Goal: Information Seeking & Learning: Learn about a topic

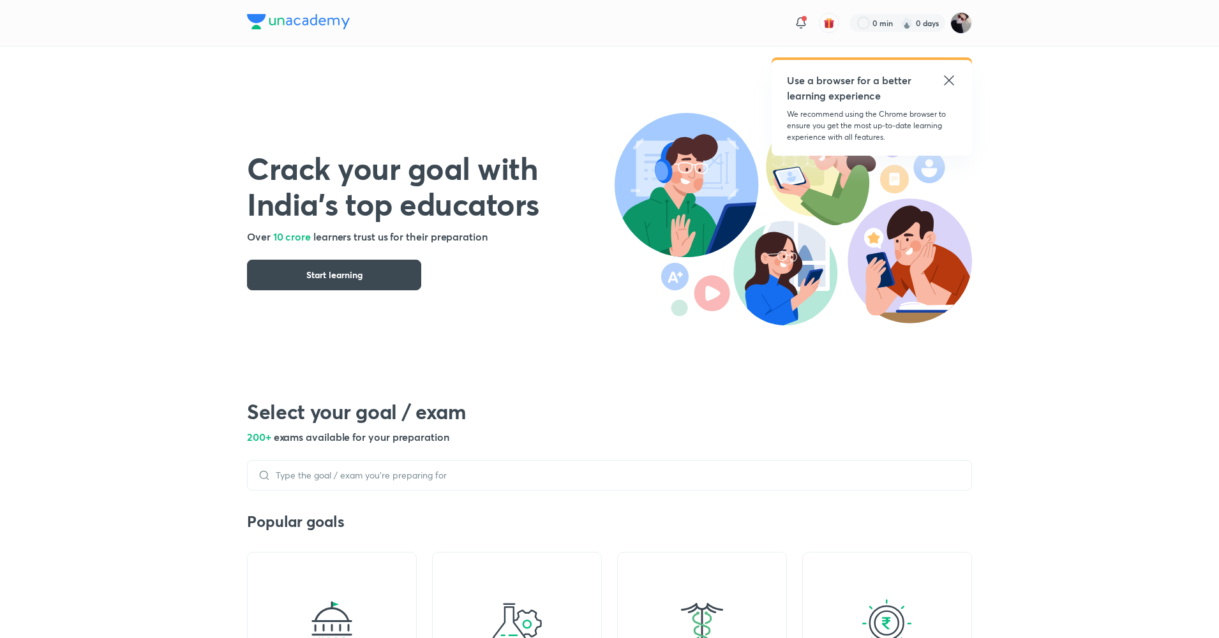
click at [951, 84] on icon at bounding box center [949, 80] width 15 height 15
click at [951, 79] on icon at bounding box center [949, 80] width 10 height 10
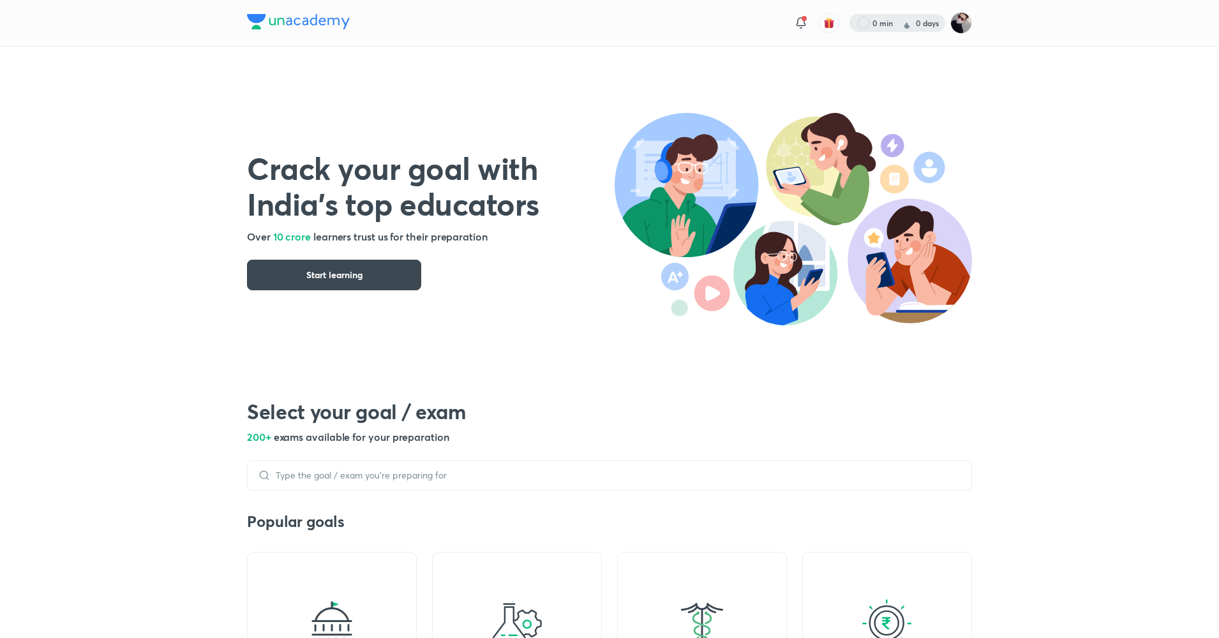
click at [892, 29] on div at bounding box center [898, 23] width 96 height 18
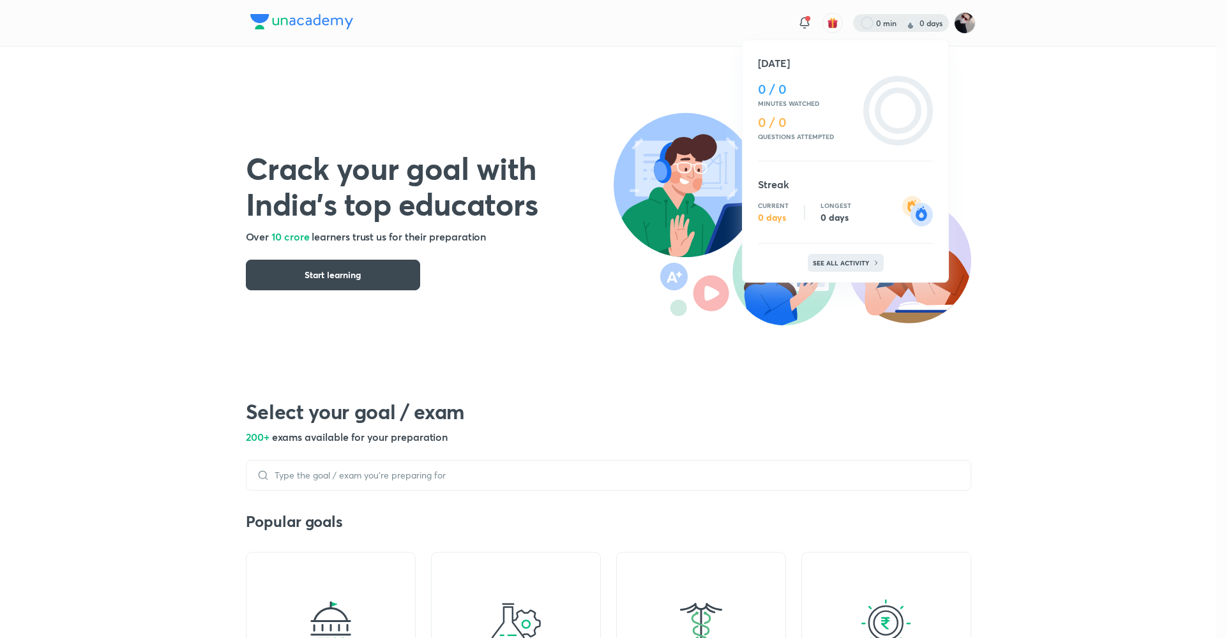
click at [837, 259] on p "See all activity" at bounding box center [842, 263] width 59 height 8
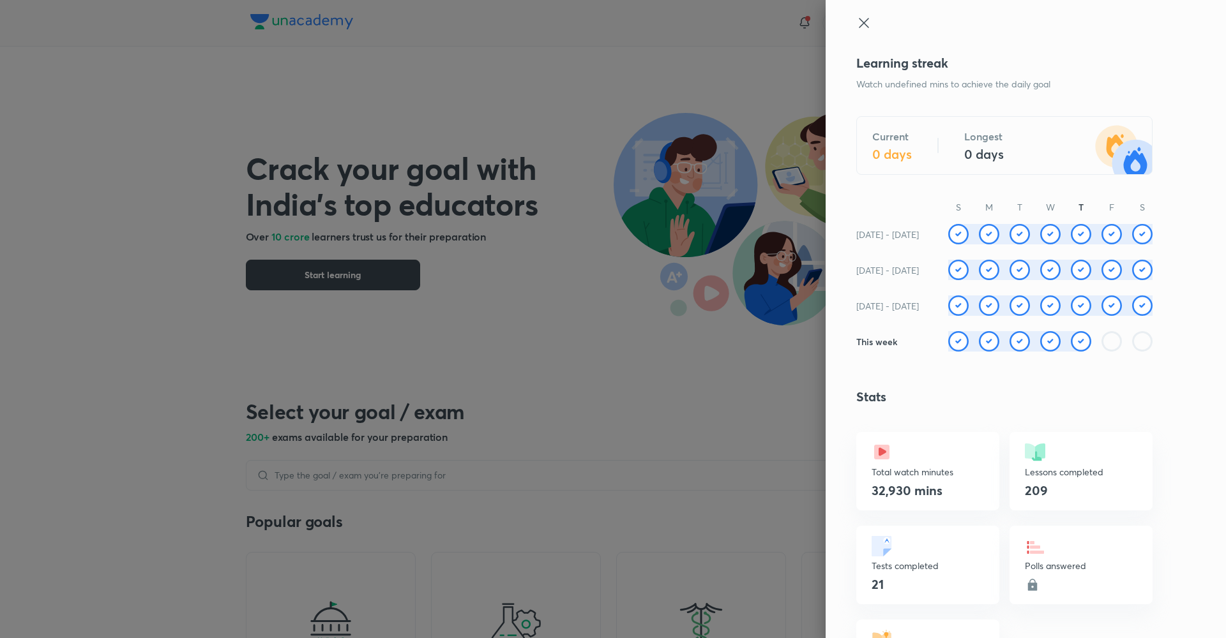
click at [856, 29] on icon at bounding box center [863, 22] width 15 height 15
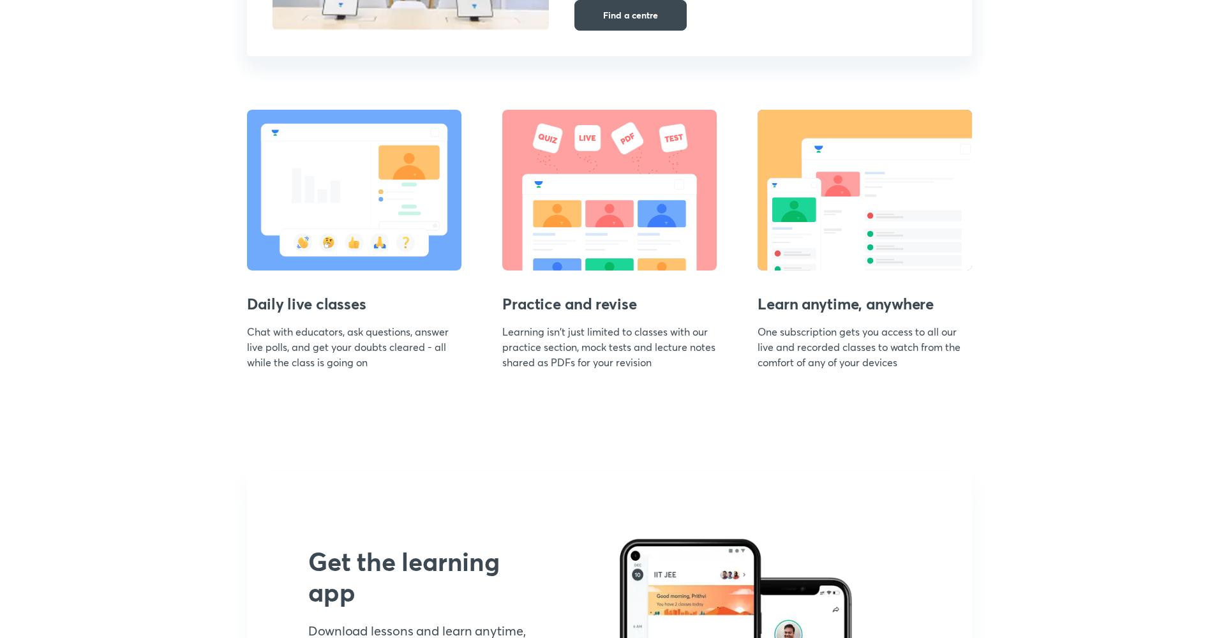
scroll to position [1432, 0]
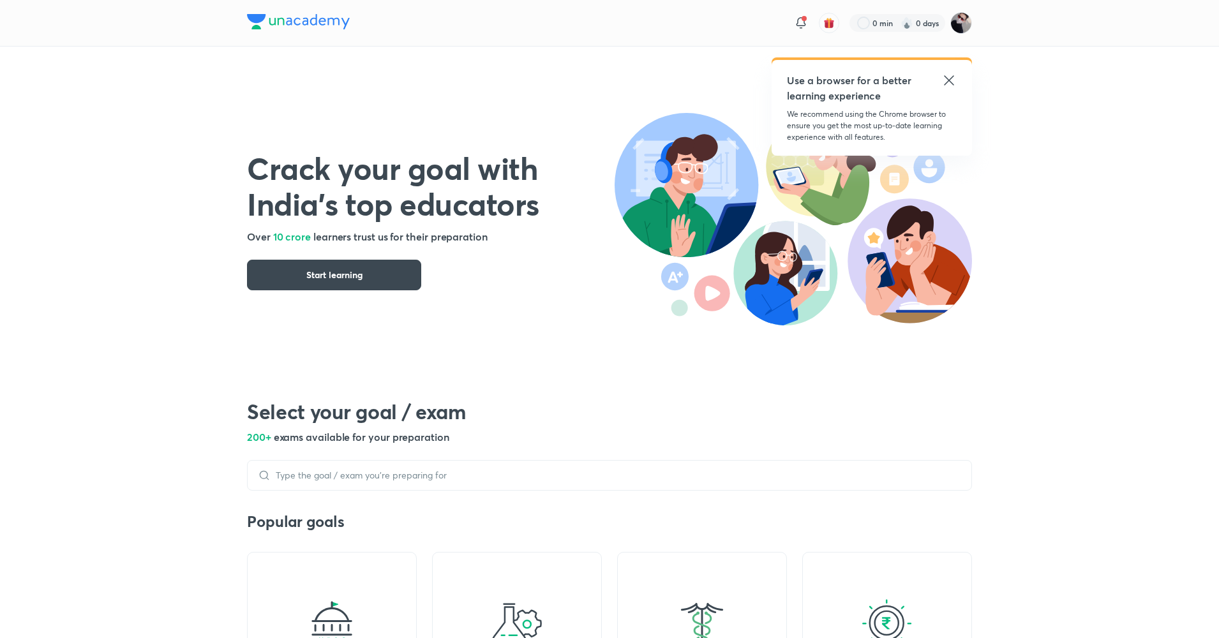
click at [939, 86] on div "Use a browser for a better learning experience" at bounding box center [872, 88] width 170 height 31
click at [956, 86] on icon at bounding box center [949, 80] width 15 height 15
click at [953, 86] on icon at bounding box center [949, 80] width 15 height 15
click at [950, 81] on icon at bounding box center [949, 80] width 10 height 10
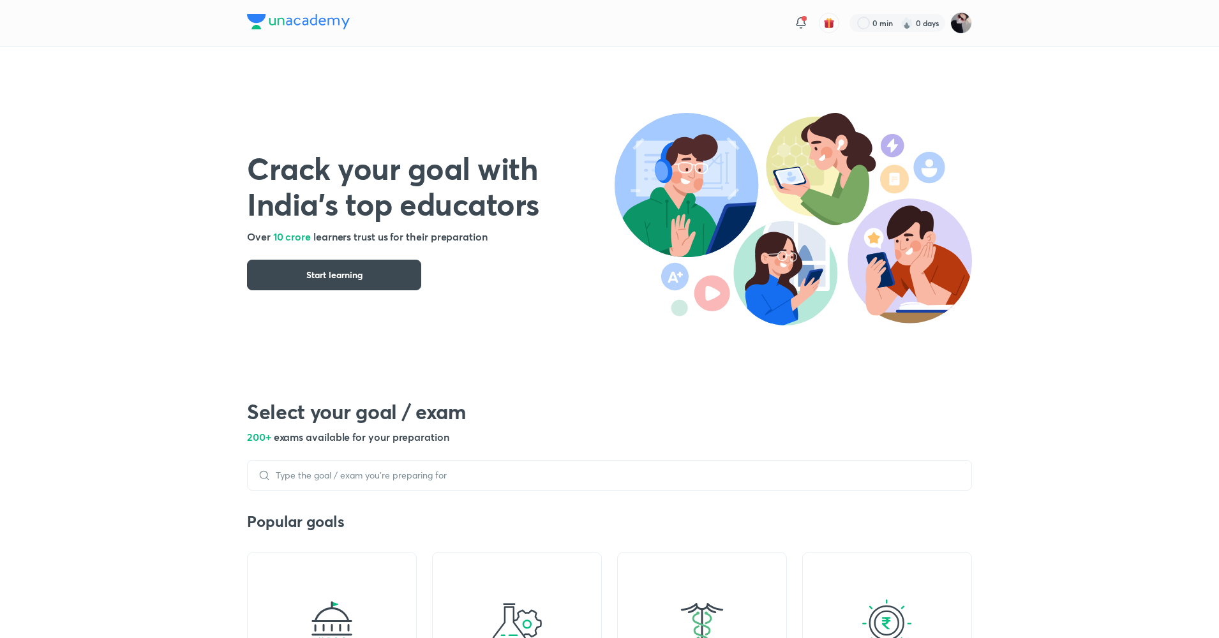
click at [901, 24] on img at bounding box center [907, 23] width 13 height 13
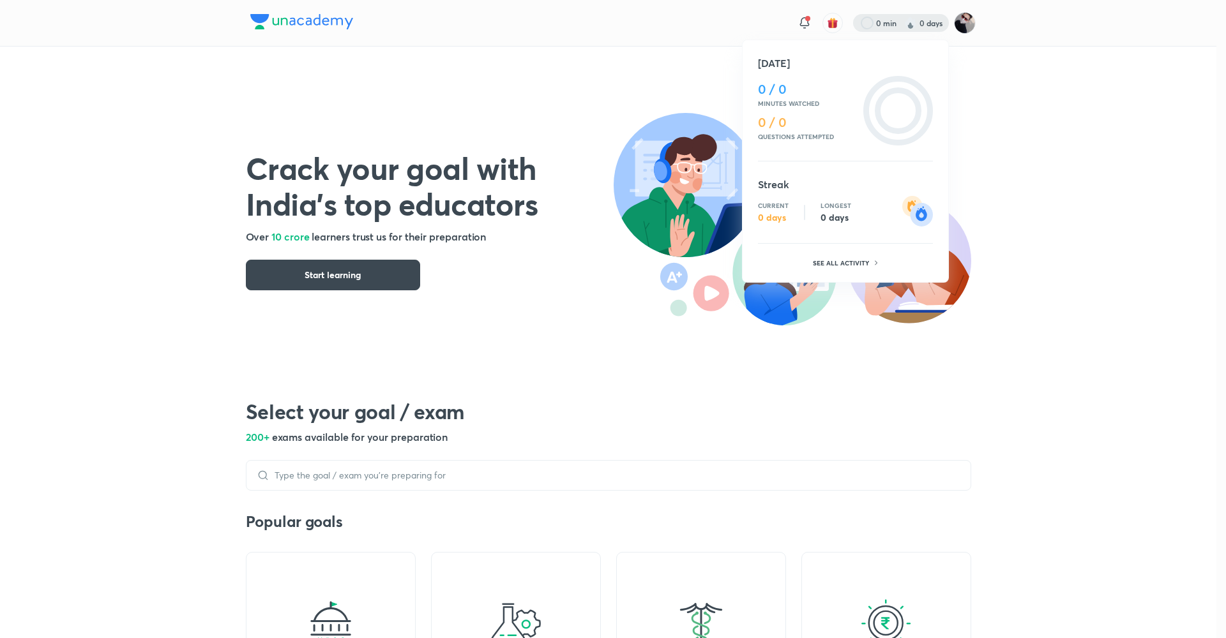
click at [969, 299] on div at bounding box center [613, 319] width 1226 height 638
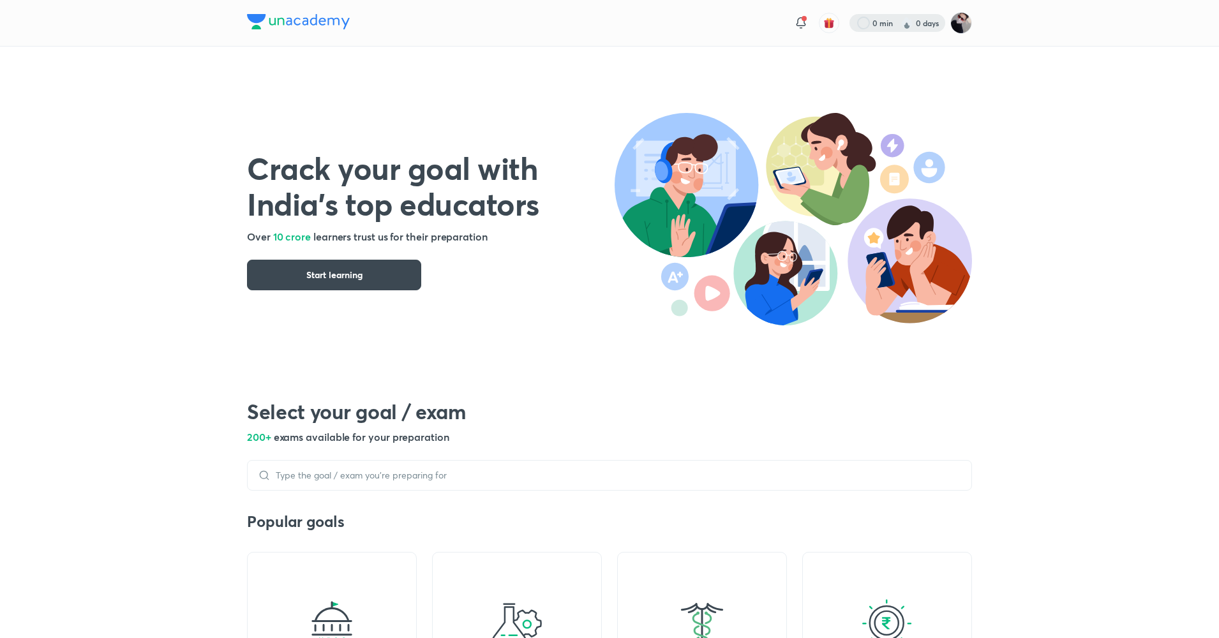
click at [885, 17] on div at bounding box center [898, 23] width 96 height 18
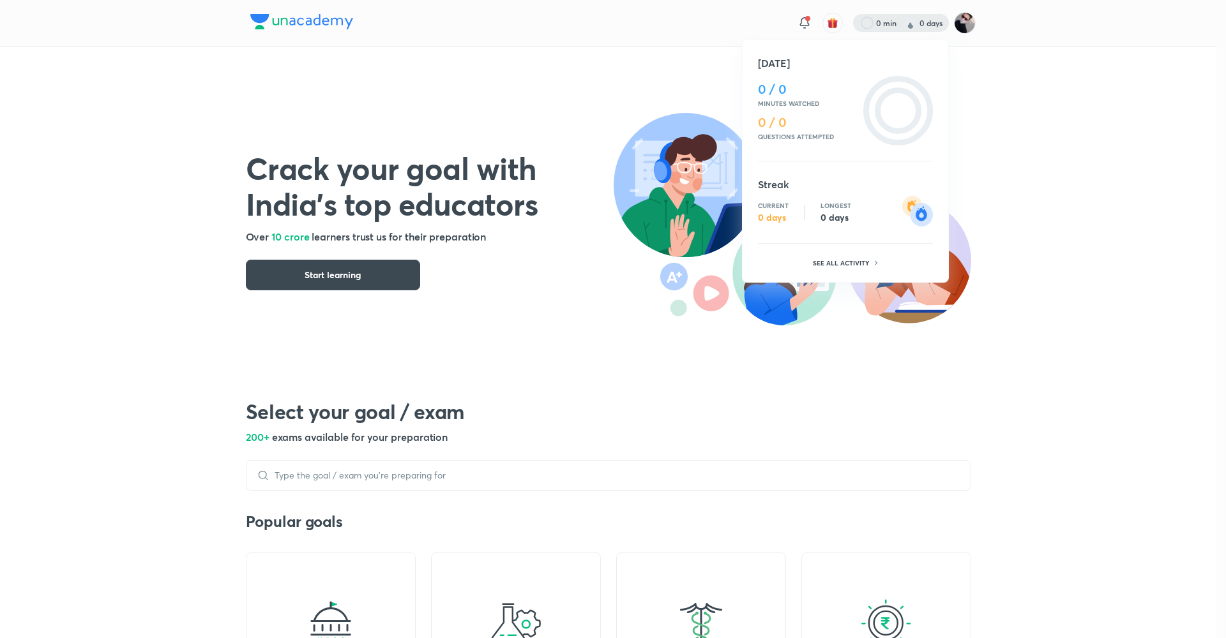
click at [1109, 85] on div at bounding box center [613, 319] width 1226 height 638
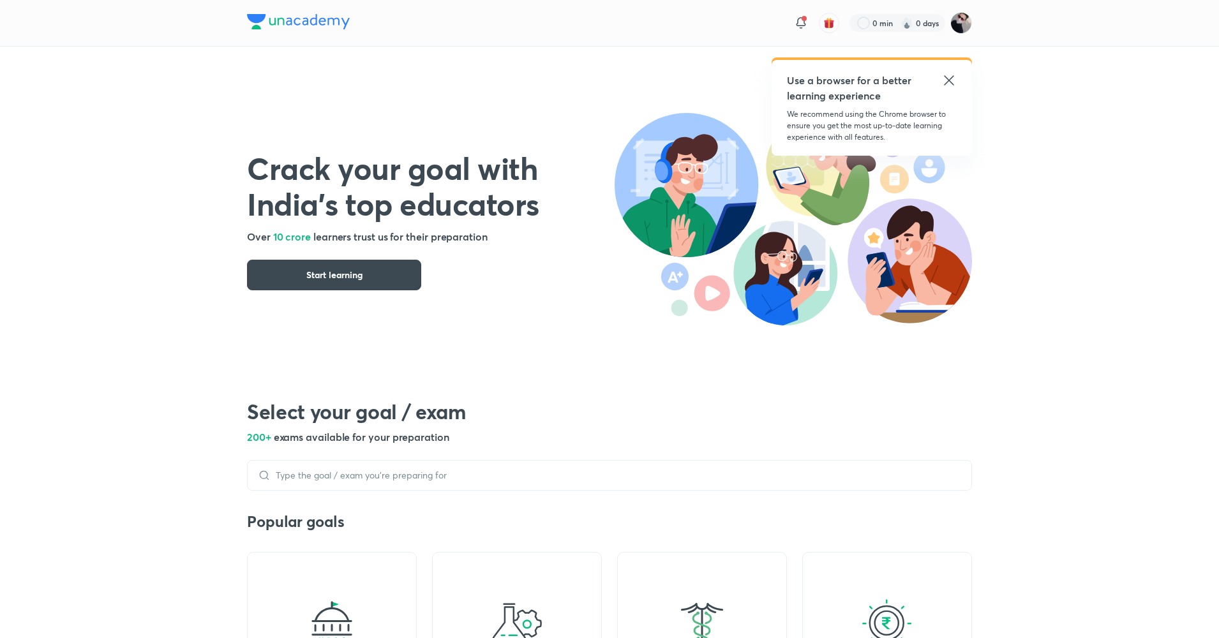
drag, startPoint x: 0, startPoint y: 0, endPoint x: 949, endPoint y: 81, distance: 952.6
click at [949, 81] on icon at bounding box center [949, 80] width 10 height 10
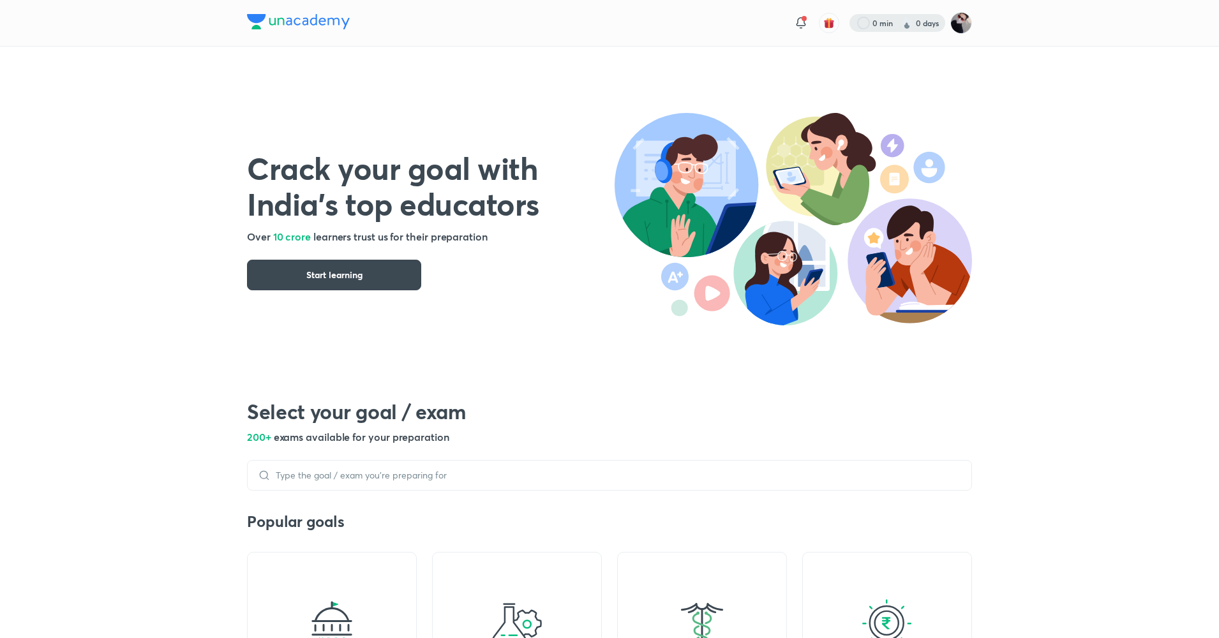
click at [892, 21] on div at bounding box center [898, 23] width 96 height 18
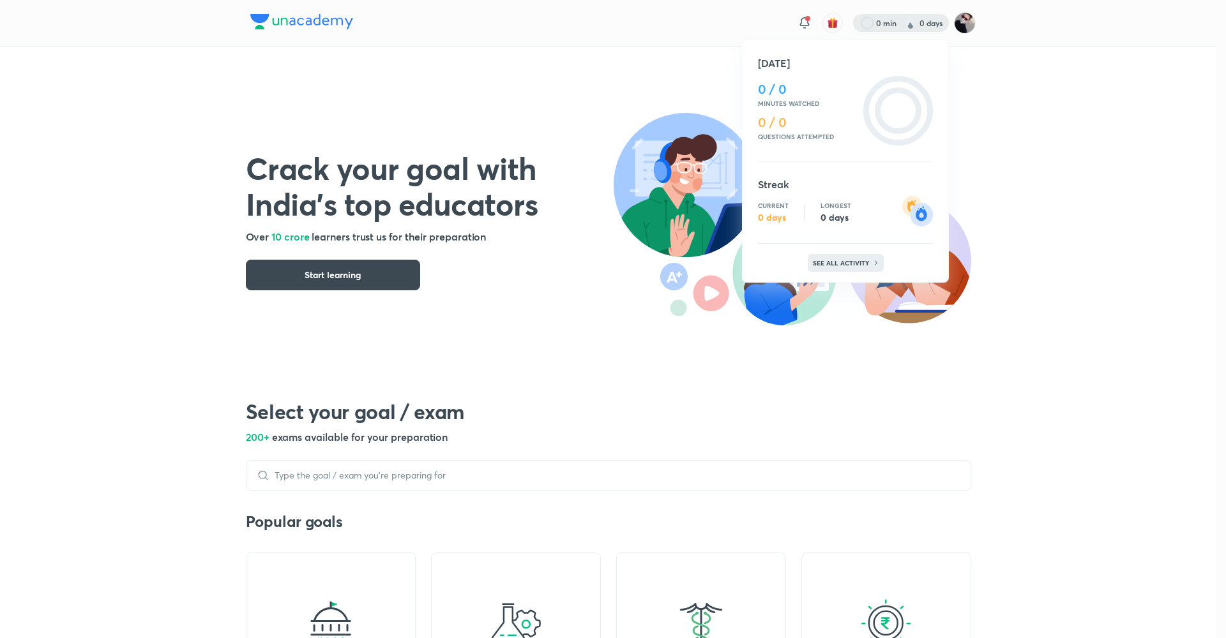
click at [829, 255] on div "See all activity" at bounding box center [845, 263] width 76 height 18
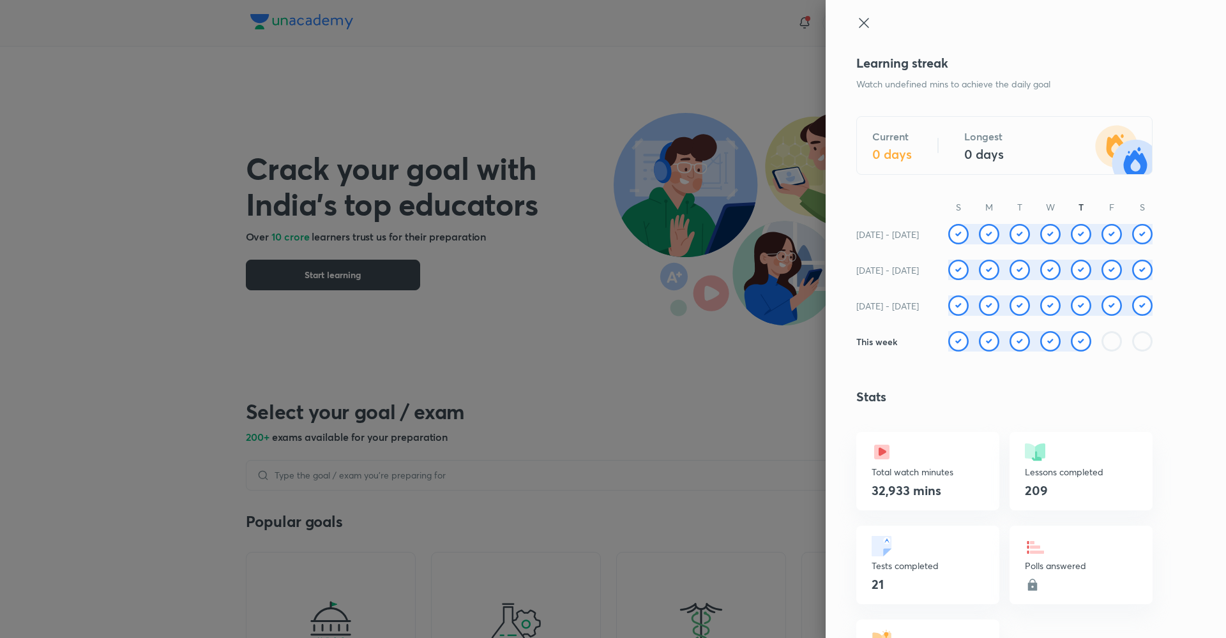
click at [859, 25] on icon at bounding box center [864, 23] width 10 height 10
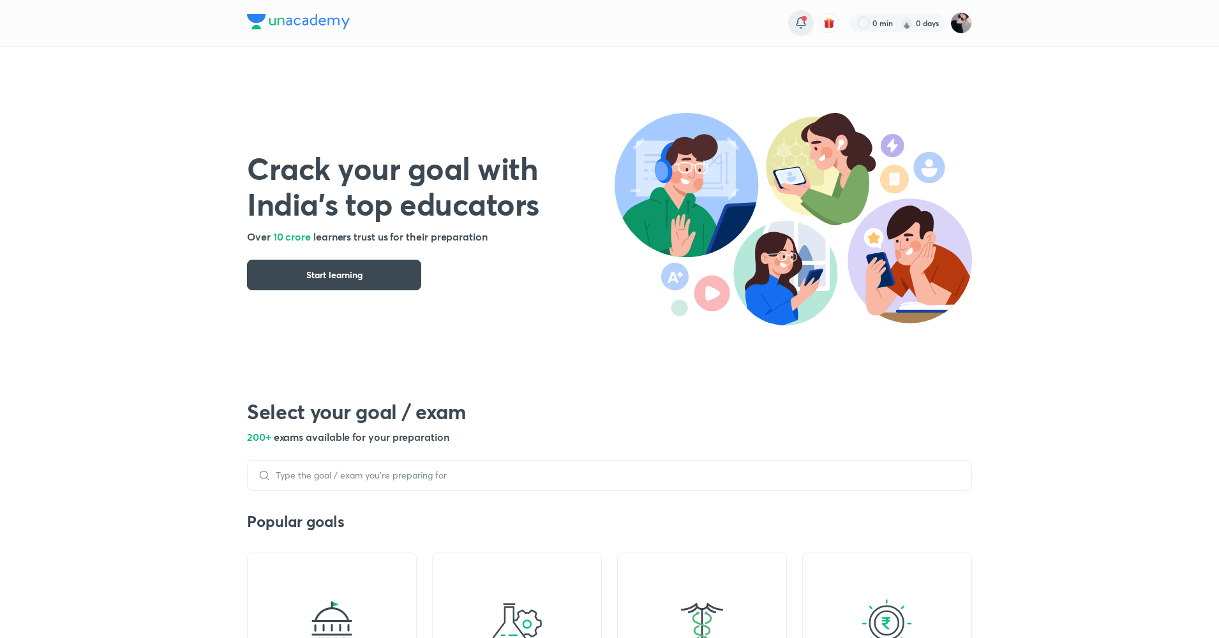
click at [803, 25] on icon at bounding box center [800, 22] width 15 height 15
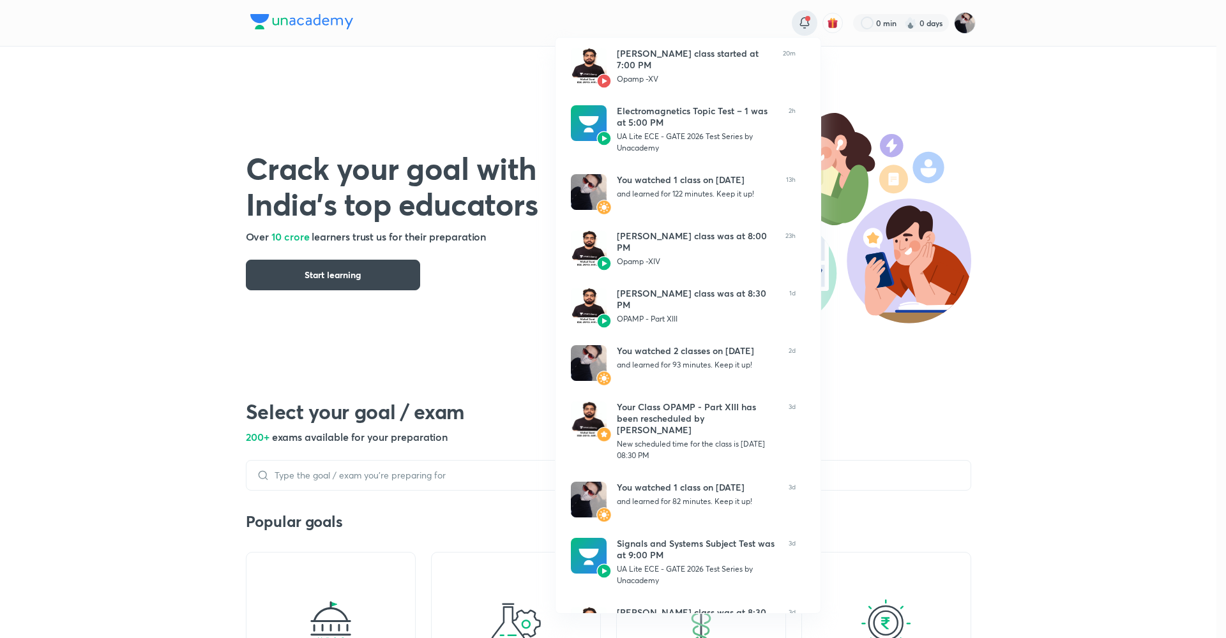
click at [360, 267] on div at bounding box center [613, 319] width 1226 height 638
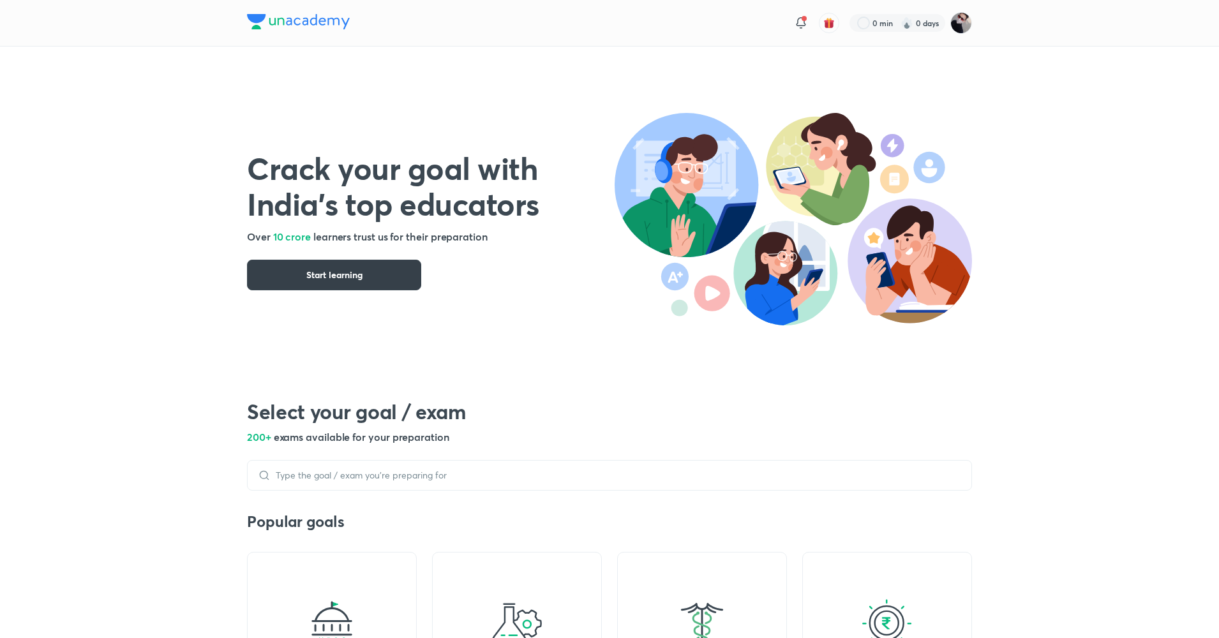
click at [360, 269] on span "Start learning" at bounding box center [334, 275] width 56 height 13
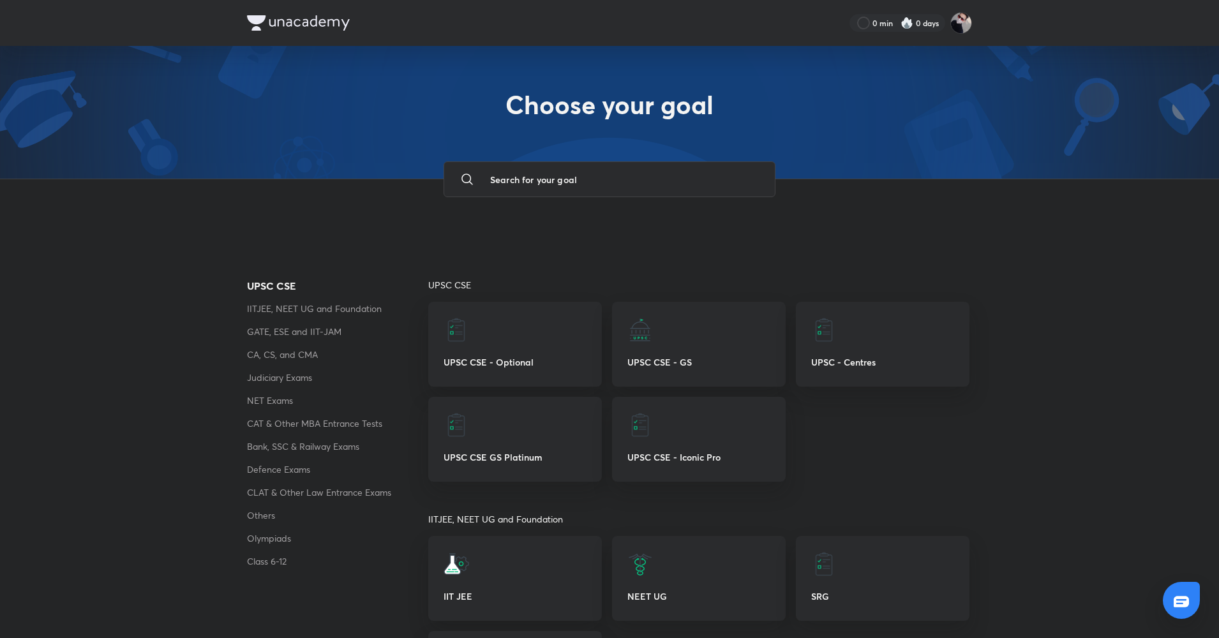
click at [906, 21] on img at bounding box center [907, 23] width 13 height 13
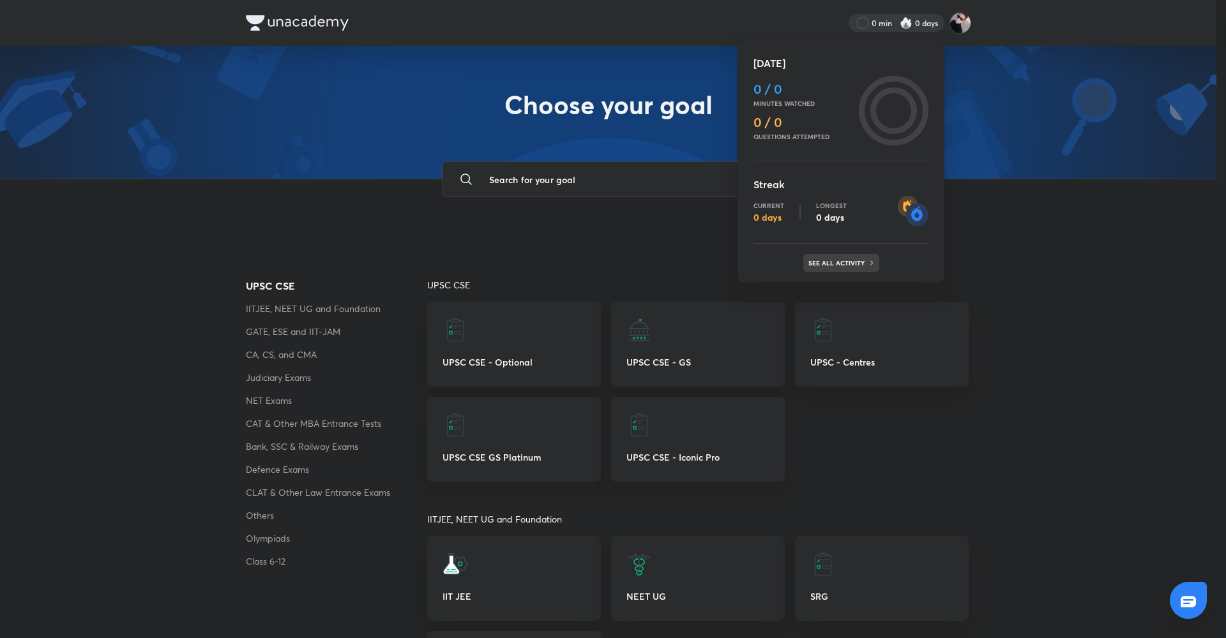
click at [837, 260] on p "See all activity" at bounding box center [837, 263] width 59 height 8
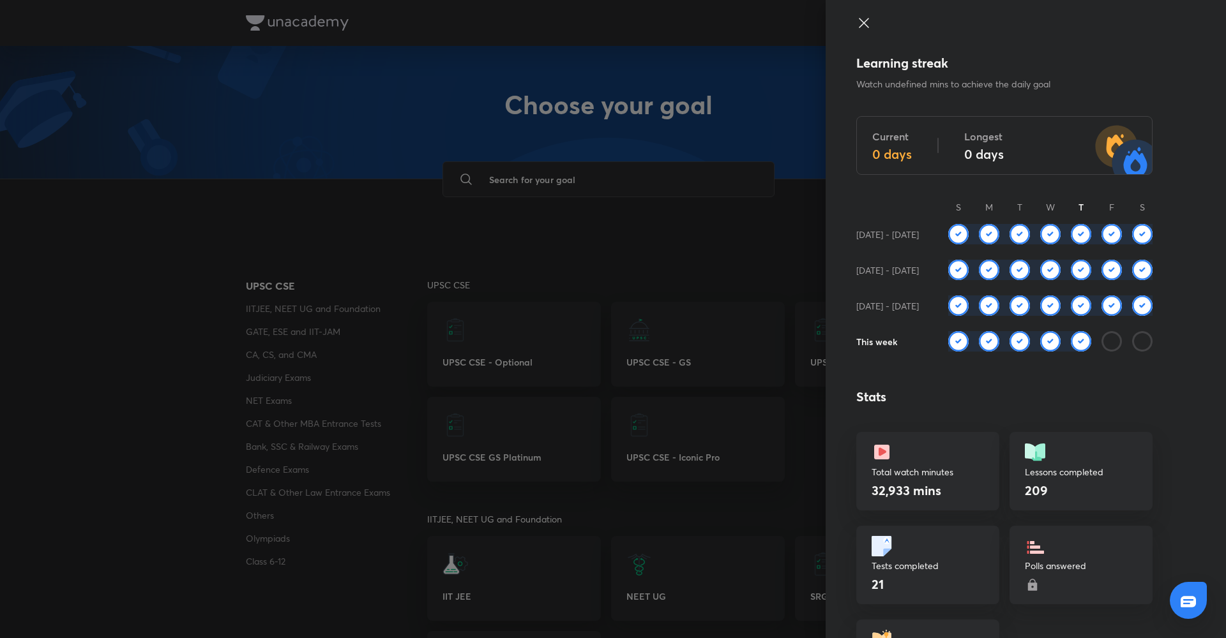
click at [857, 27] on icon at bounding box center [863, 22] width 15 height 15
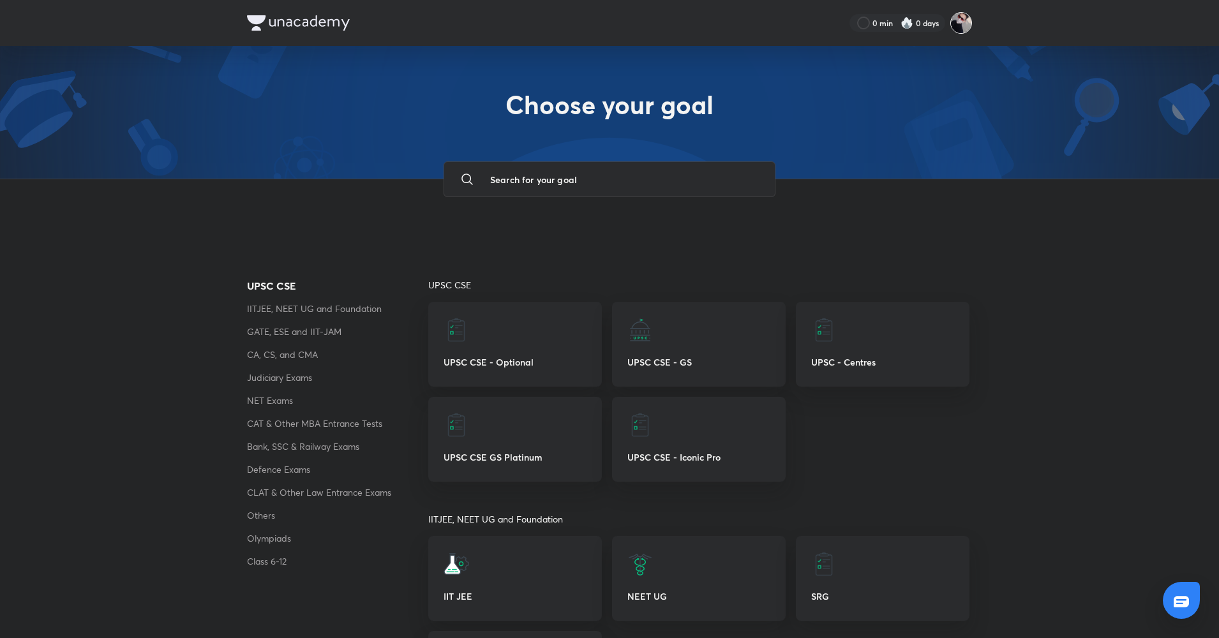
click at [954, 26] on img at bounding box center [961, 23] width 22 height 22
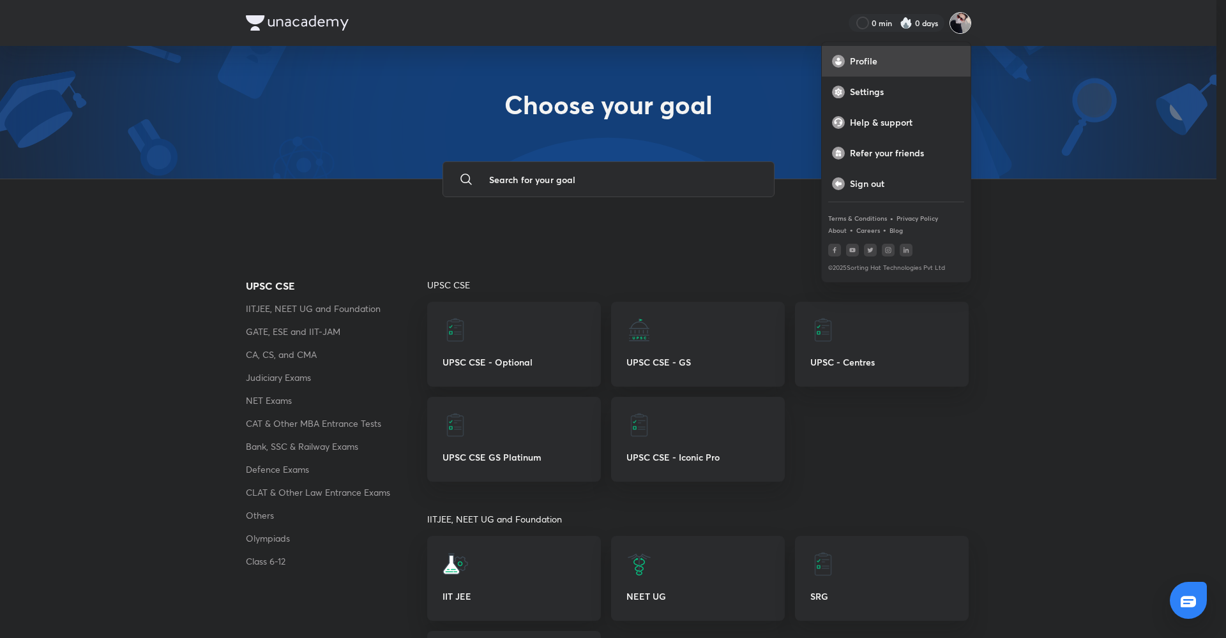
click at [874, 63] on p "Profile" at bounding box center [905, 61] width 110 height 11
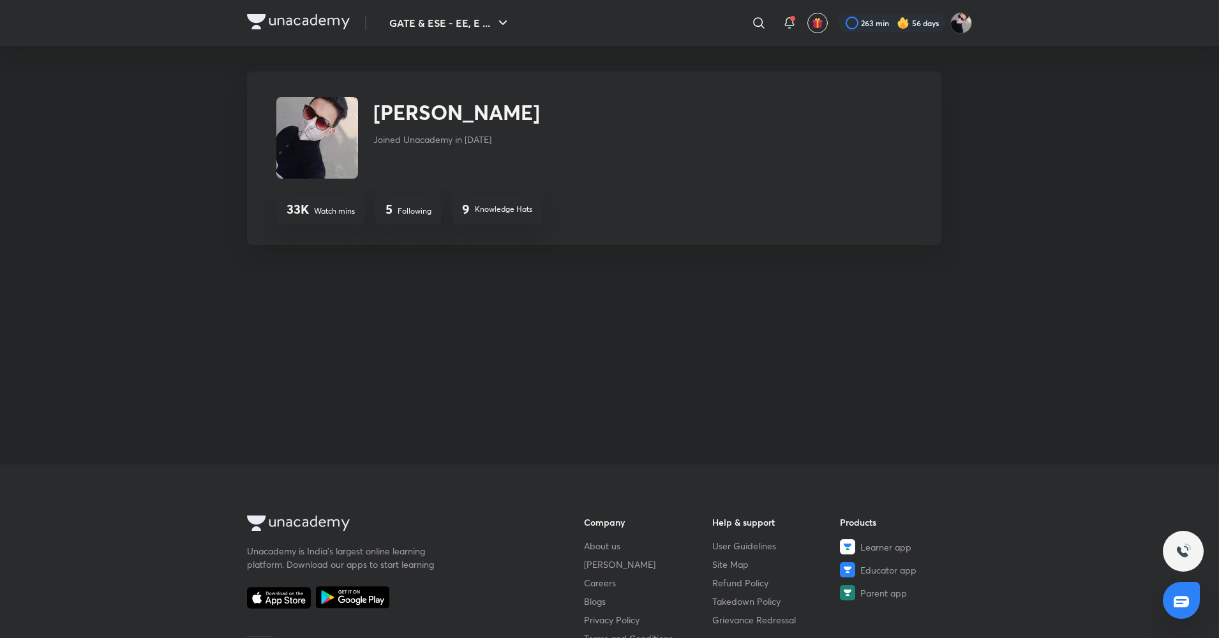
click at [541, 167] on div "[PERSON_NAME] Joined Unacademy in [DATE]" at bounding box center [506, 138] width 460 height 82
click at [468, 17] on button "GATE & ESE - EE, E ..." at bounding box center [450, 23] width 137 height 26
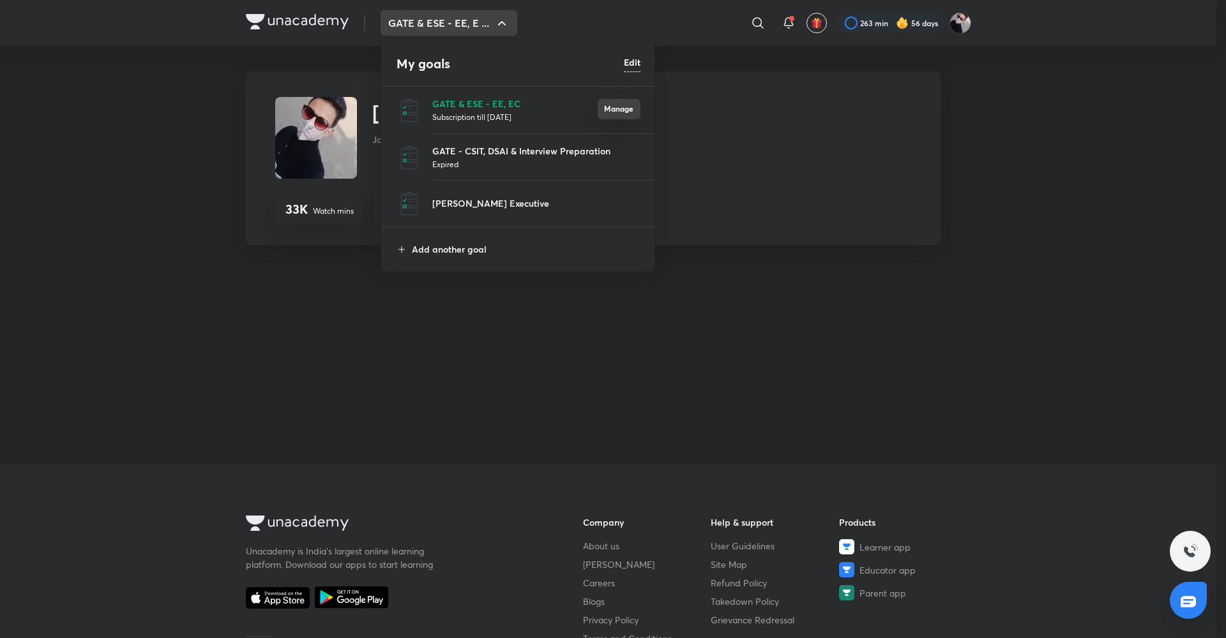
click at [610, 101] on button "Manage" at bounding box center [618, 109] width 43 height 20
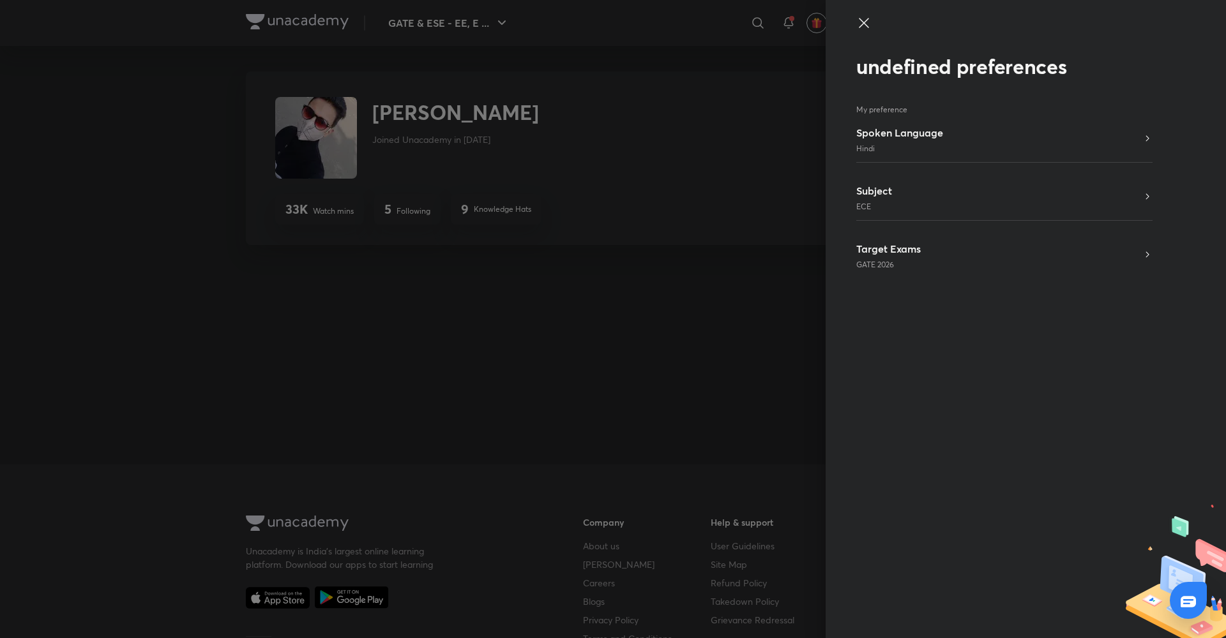
click at [870, 24] on icon at bounding box center [863, 22] width 15 height 15
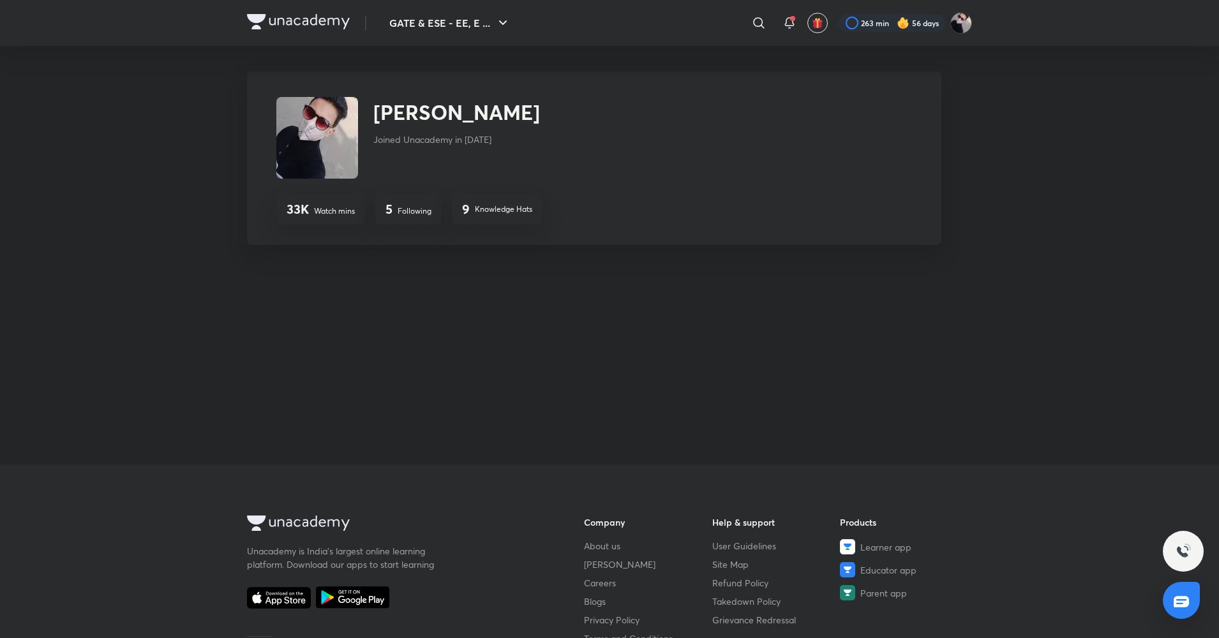
click at [492, 166] on div "[PERSON_NAME] Joined Unacademy in [DATE]" at bounding box center [456, 138] width 167 height 82
click at [759, 25] on icon at bounding box center [758, 22] width 15 height 15
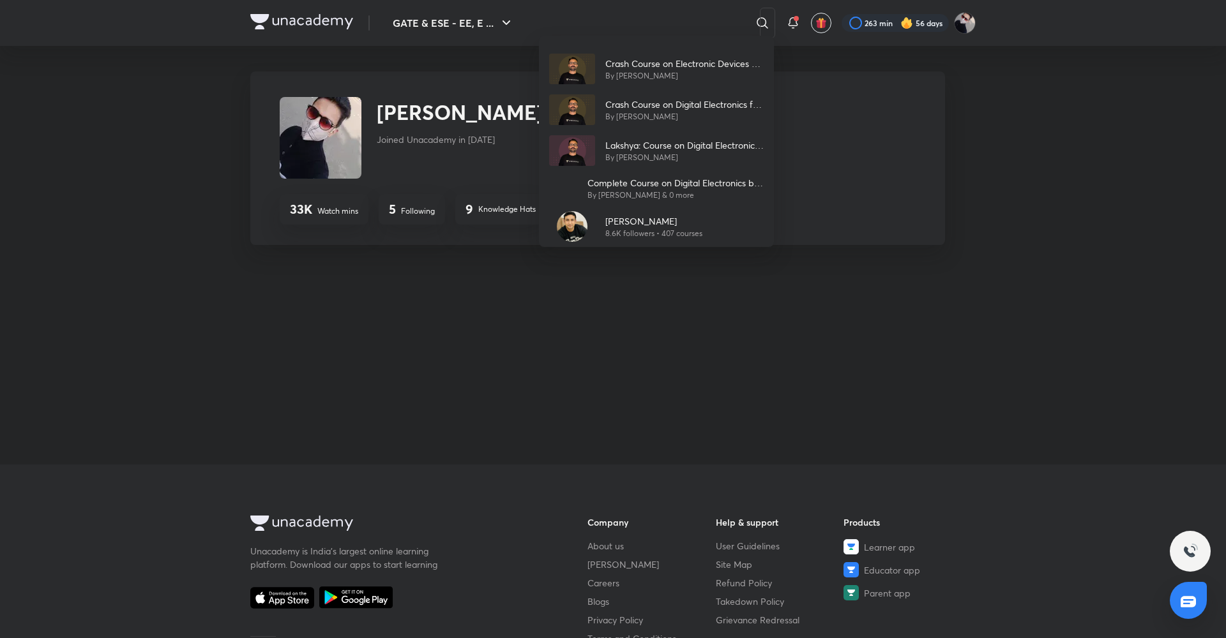
click at [453, 136] on div "Crash Course on Electronic Devices & Circuits By [PERSON_NAME] Crash Course on …" at bounding box center [613, 319] width 1226 height 638
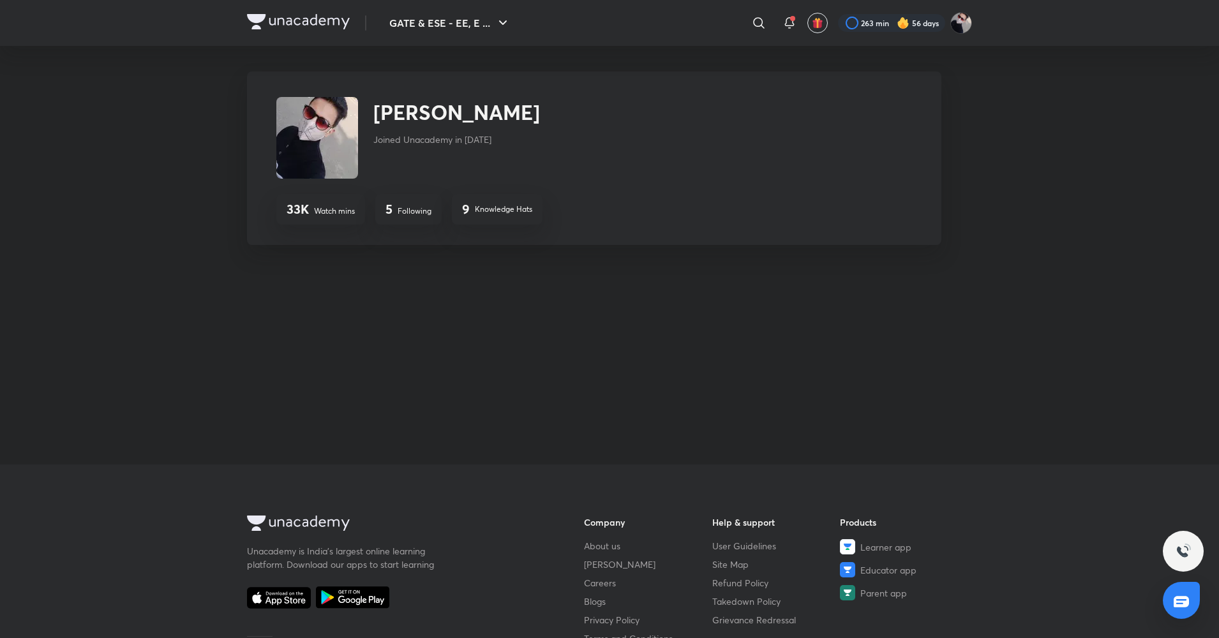
click at [453, 136] on p "Joined Unacademy in [DATE]" at bounding box center [456, 139] width 167 height 13
click at [769, 18] on div at bounding box center [759, 23] width 26 height 26
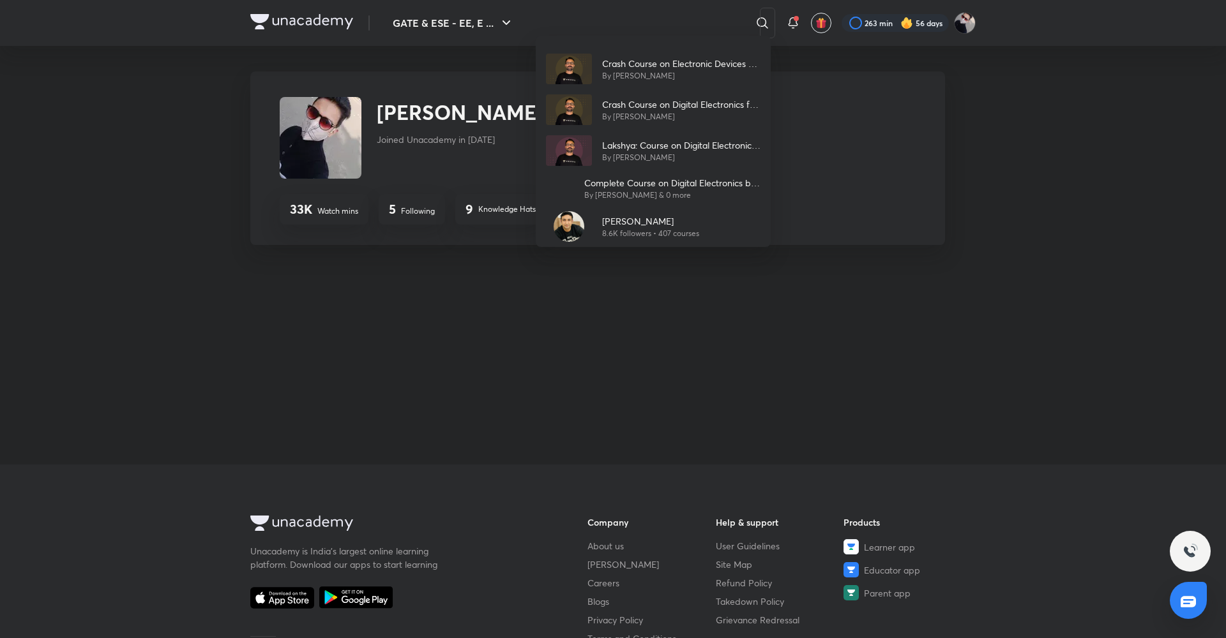
click at [505, 19] on div "Crash Course on Electronic Devices & Circuits By [PERSON_NAME] Crash Course on …" at bounding box center [613, 319] width 1226 height 638
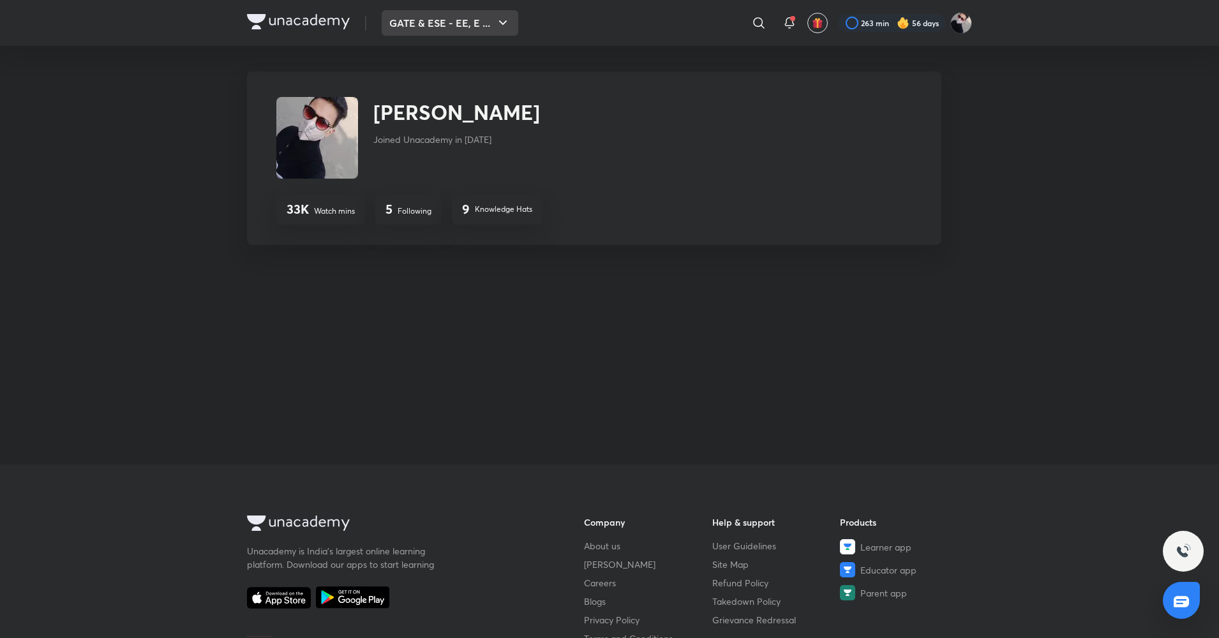
click at [490, 31] on button "GATE & ESE - EE, E ..." at bounding box center [450, 23] width 137 height 26
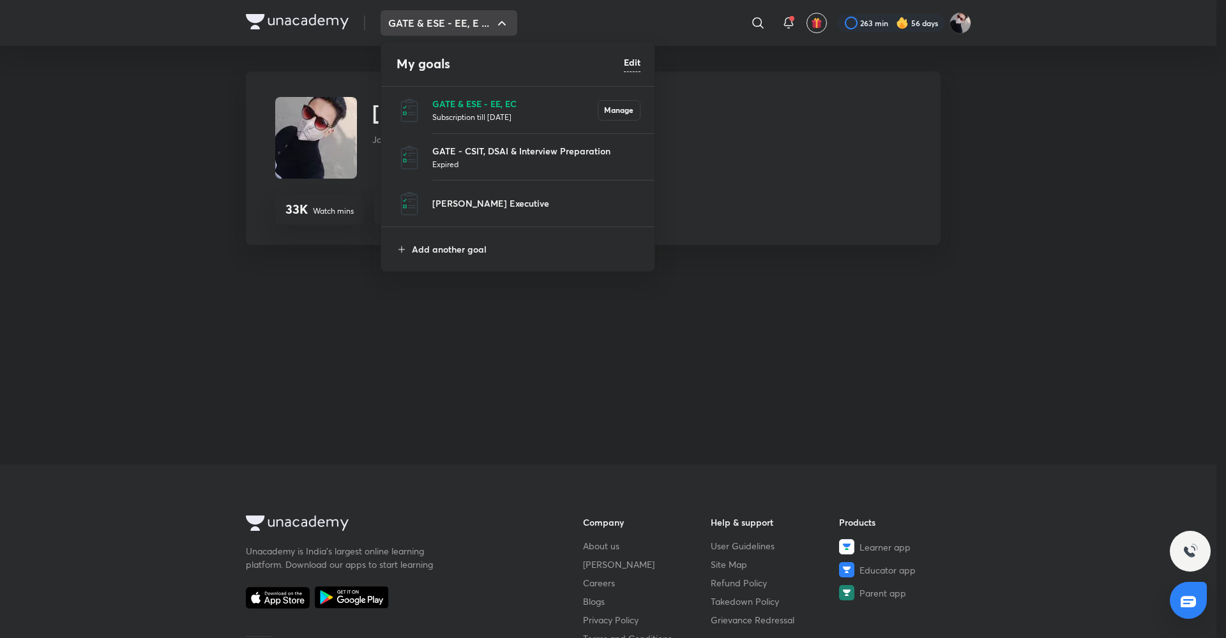
click at [463, 106] on p "GATE & ESE - EE, EC" at bounding box center [514, 103] width 165 height 13
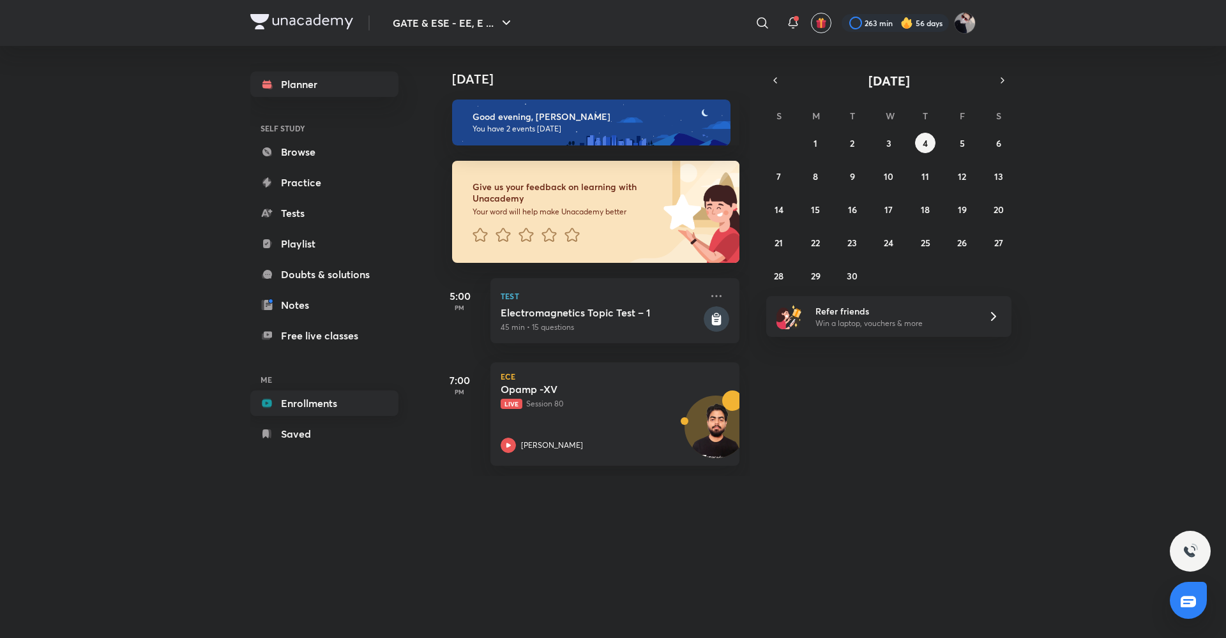
click at [312, 398] on link "Enrollments" at bounding box center [324, 404] width 148 height 26
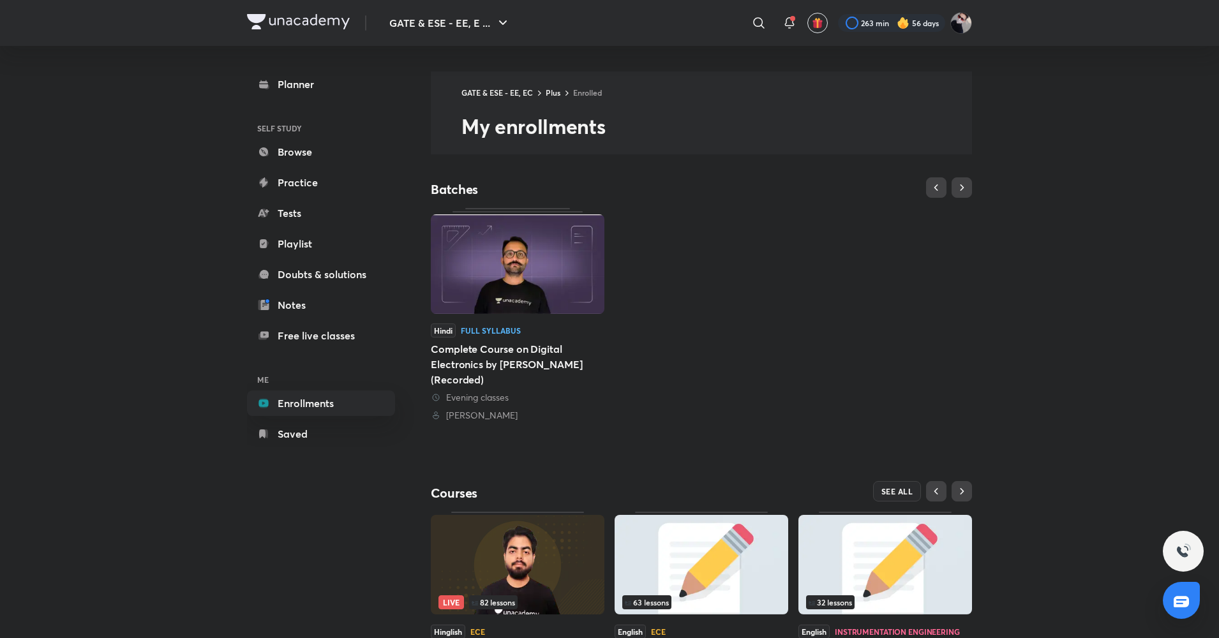
scroll to position [95, 0]
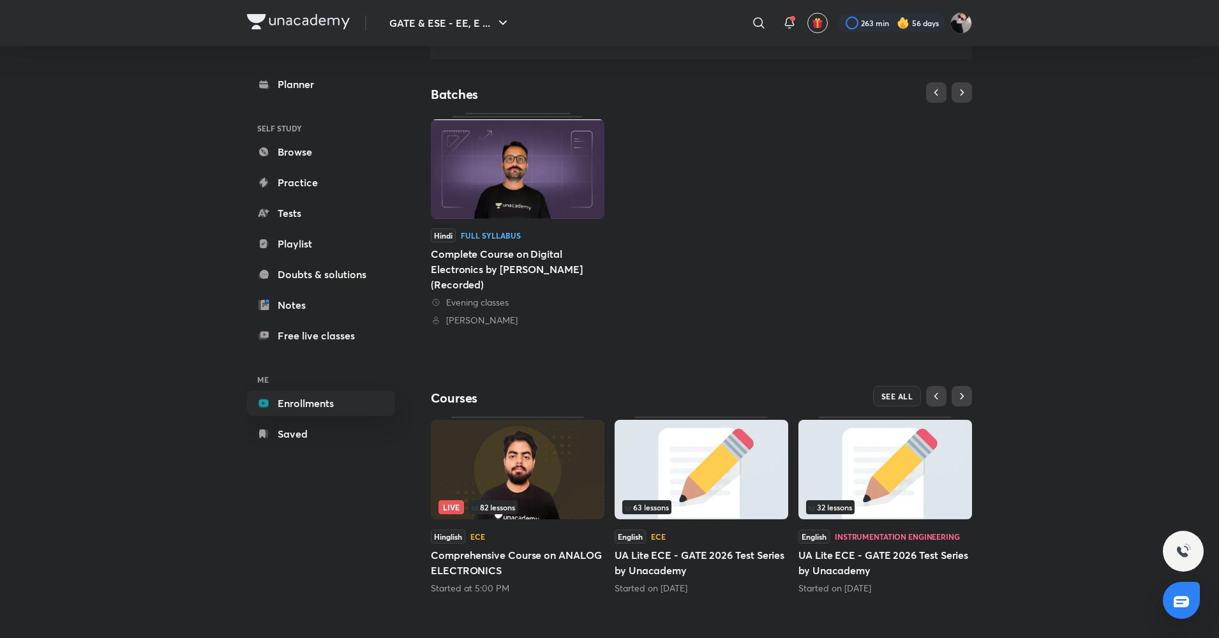
click at [502, 509] on span "82 lessons" at bounding box center [493, 508] width 43 height 8
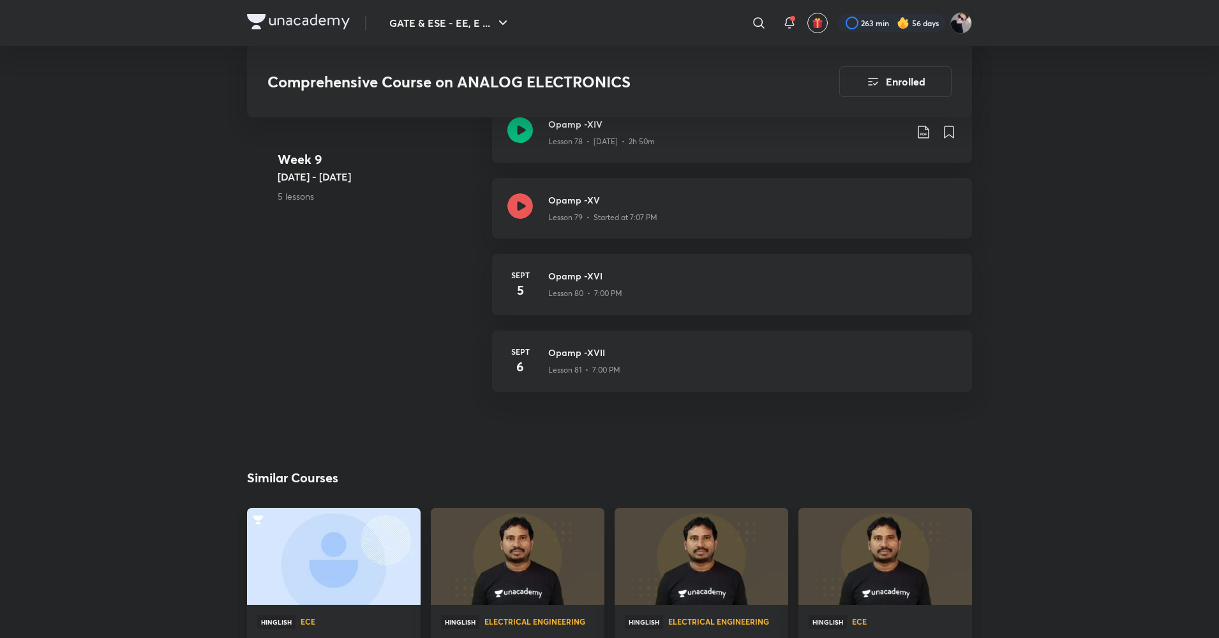
scroll to position [7177, 0]
click at [565, 202] on h3 "Opamp -XV" at bounding box center [752, 199] width 409 height 13
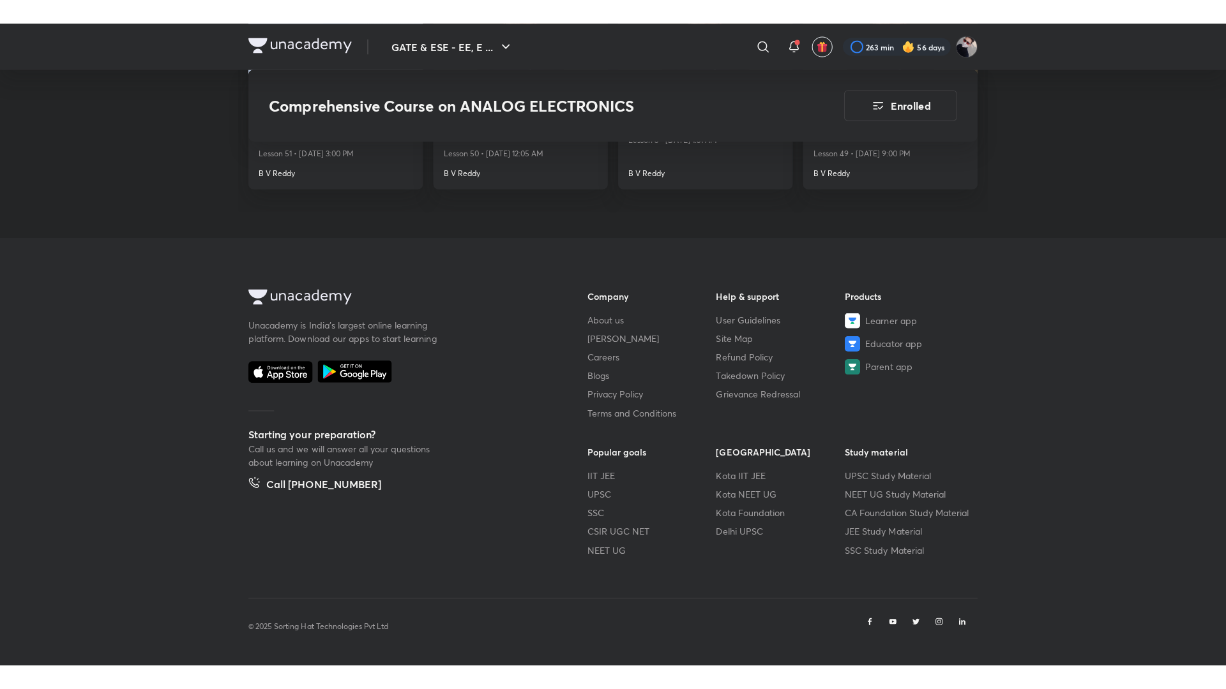
scroll to position [7668, 0]
